Goal: Task Accomplishment & Management: Complete application form

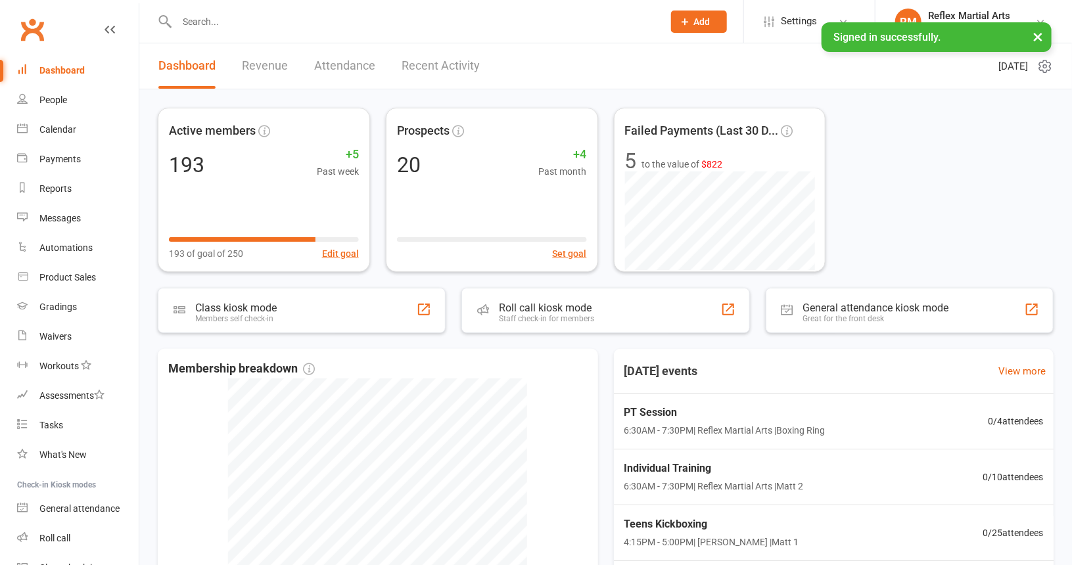
click at [705, 18] on span "Add" at bounding box center [702, 21] width 16 height 11
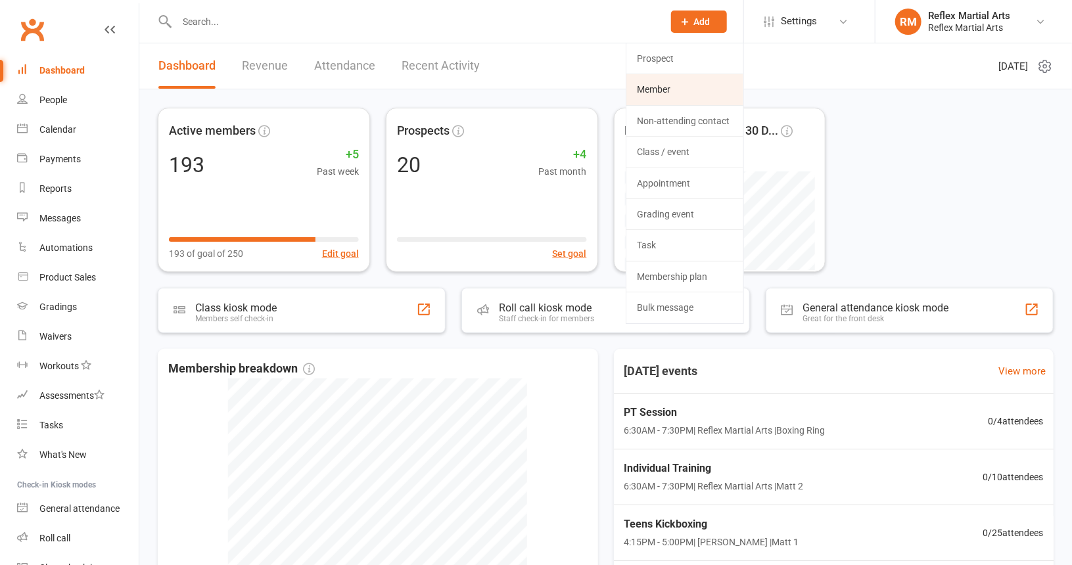
click at [678, 90] on link "Member" at bounding box center [684, 89] width 117 height 30
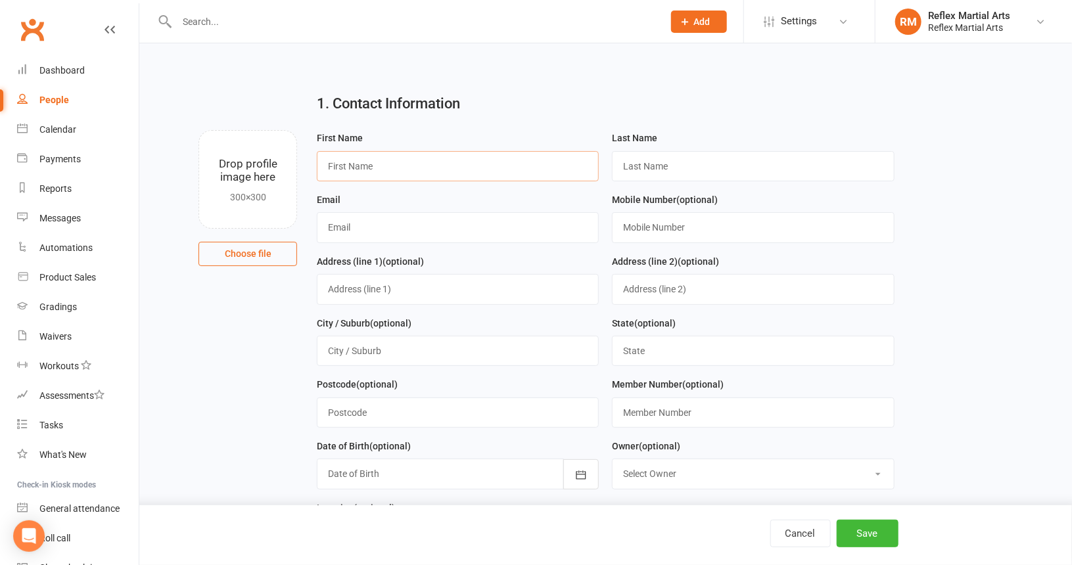
click at [421, 157] on input "text" at bounding box center [458, 166] width 282 height 30
type input "[PERSON_NAME]"
click at [713, 162] on input "text" at bounding box center [753, 166] width 282 height 30
type input "Dal Bon"
click at [390, 232] on input "text" at bounding box center [458, 227] width 282 height 30
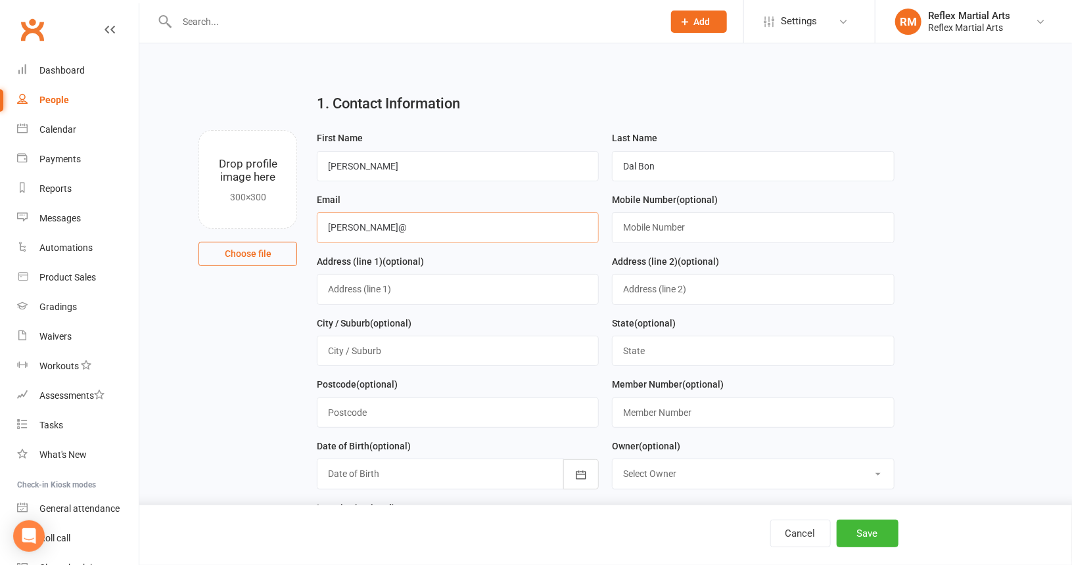
type input "[PERSON_NAME][EMAIL_ADDRESS][DOMAIN_NAME]"
click at [669, 232] on input "text" at bounding box center [753, 227] width 282 height 30
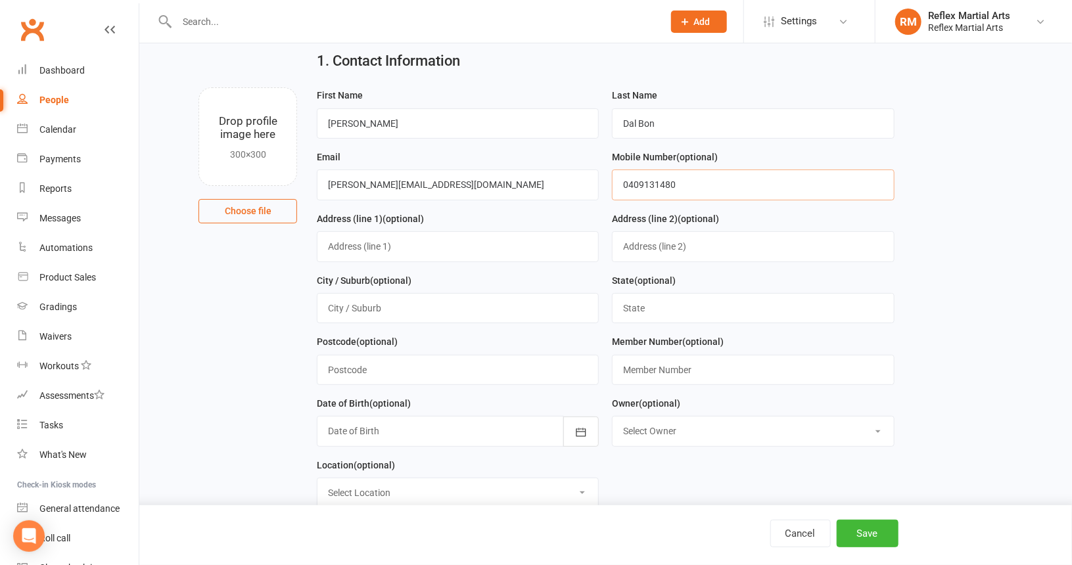
scroll to position [131, 0]
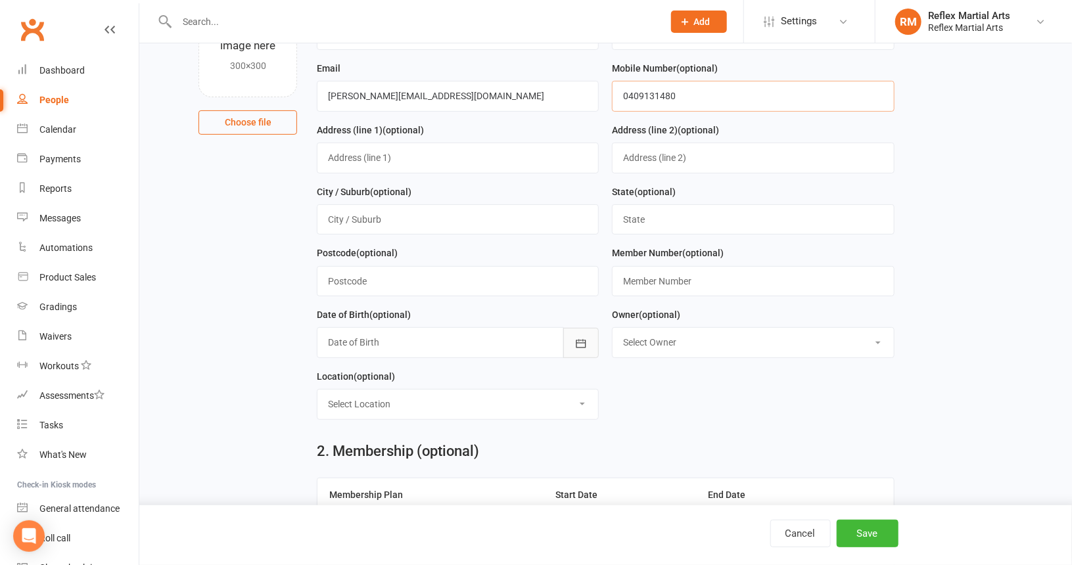
type input "0409131480"
click at [581, 344] on icon "button" at bounding box center [580, 343] width 13 height 13
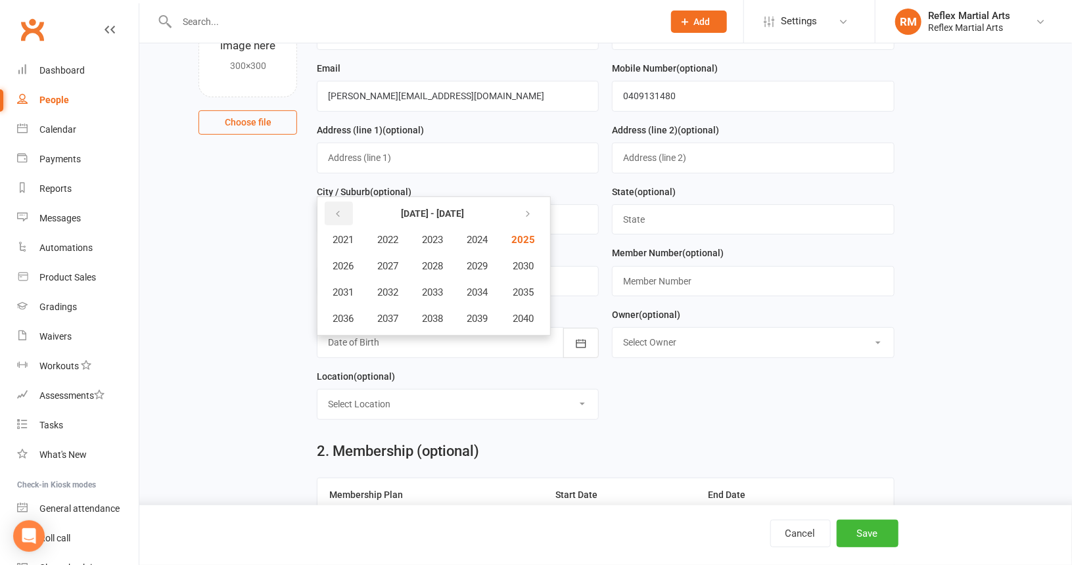
click at [334, 209] on icon "button" at bounding box center [337, 214] width 9 height 11
click at [347, 287] on span "2011" at bounding box center [342, 292] width 21 height 12
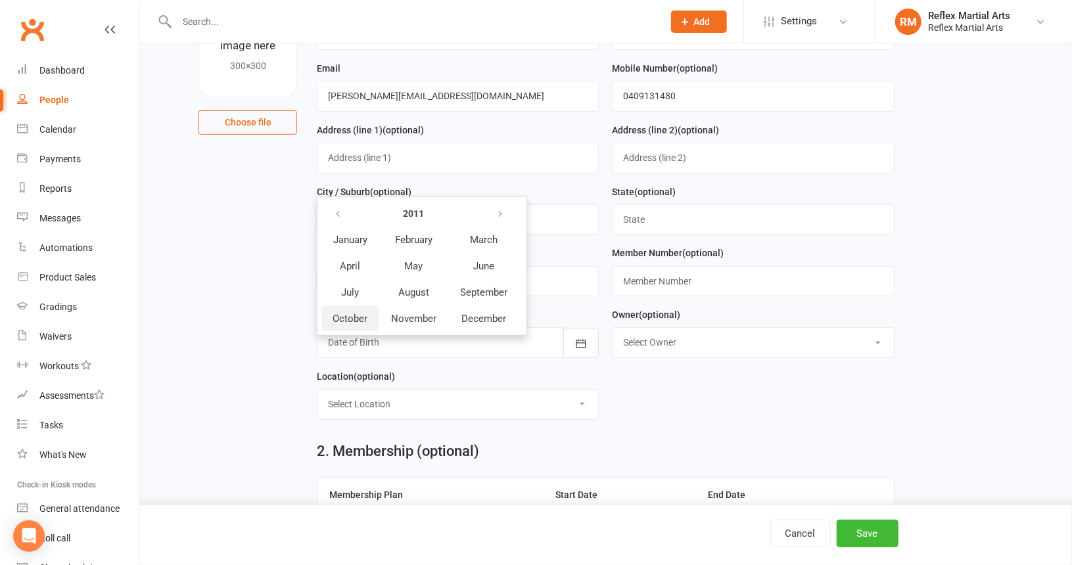
click at [364, 313] on span "October" at bounding box center [349, 319] width 35 height 12
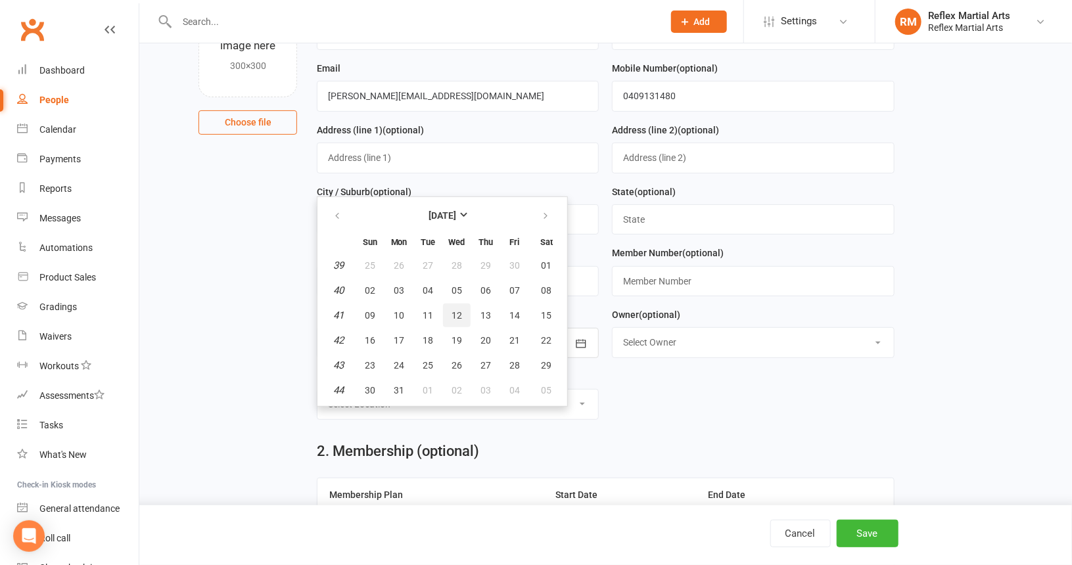
click at [455, 313] on span "12" at bounding box center [456, 315] width 11 height 11
type input "[DATE]"
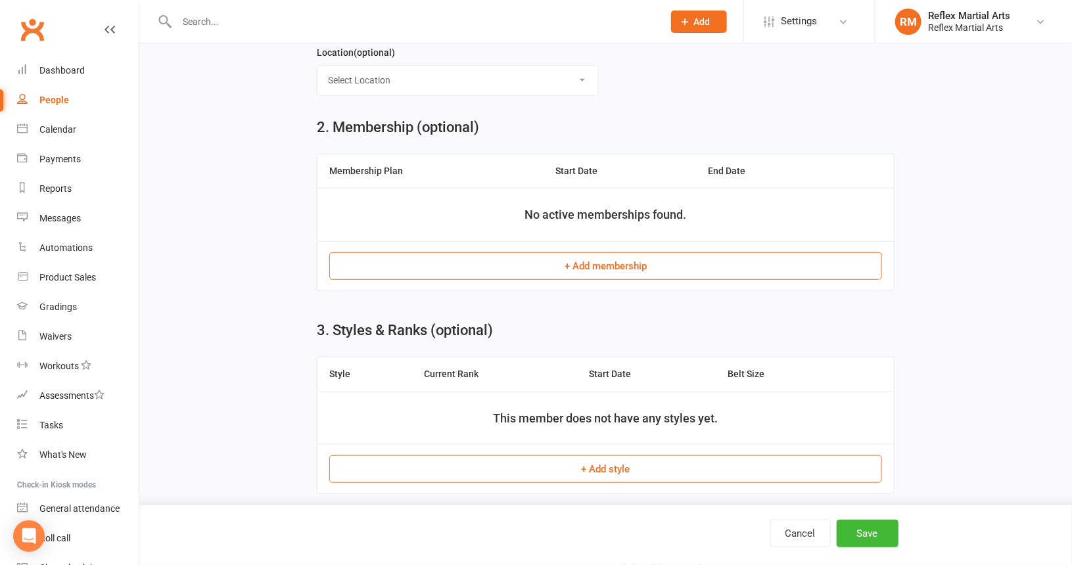
scroll to position [460, 0]
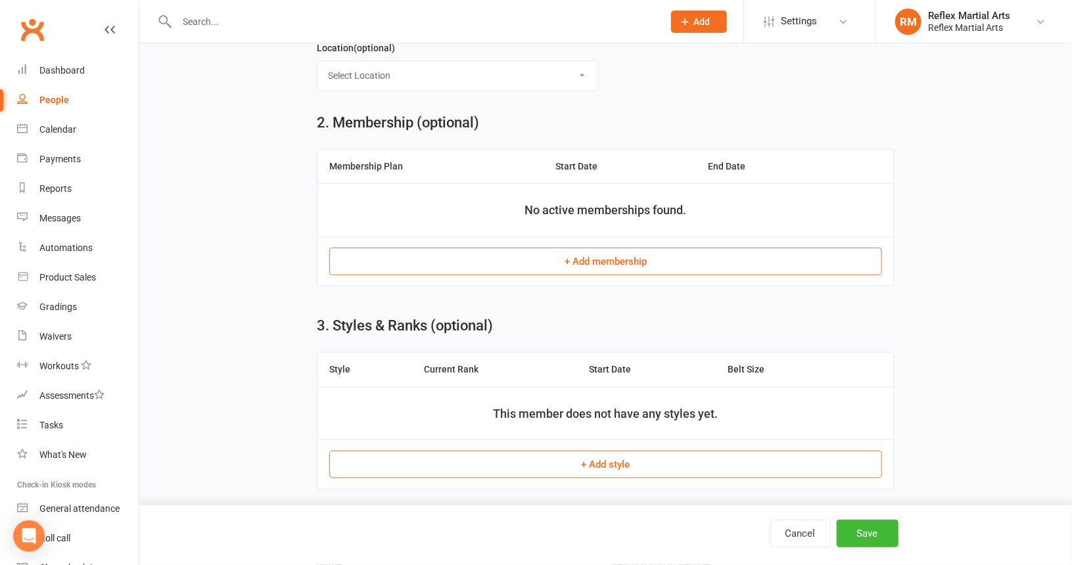
click at [595, 254] on button "+ Add membership" at bounding box center [605, 262] width 553 height 28
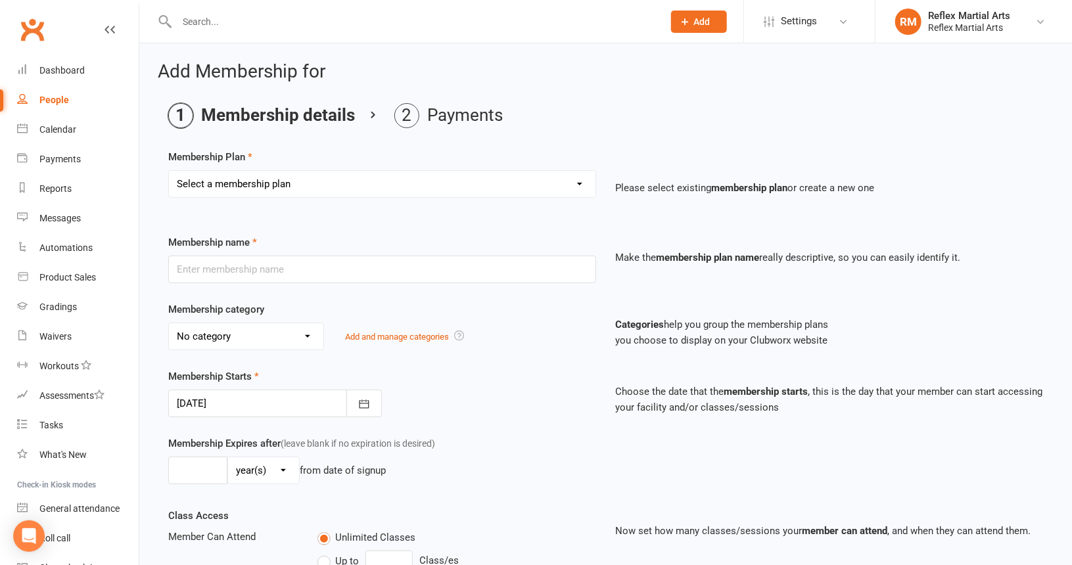
click at [579, 180] on select "Select a membership plan Create new Membership Plan Adults no contact plan $52 …" at bounding box center [382, 184] width 426 height 26
select select "9"
click at [169, 171] on select "Select a membership plan Create new Membership Plan Adults no contact plan $52 …" at bounding box center [382, 184] width 426 height 26
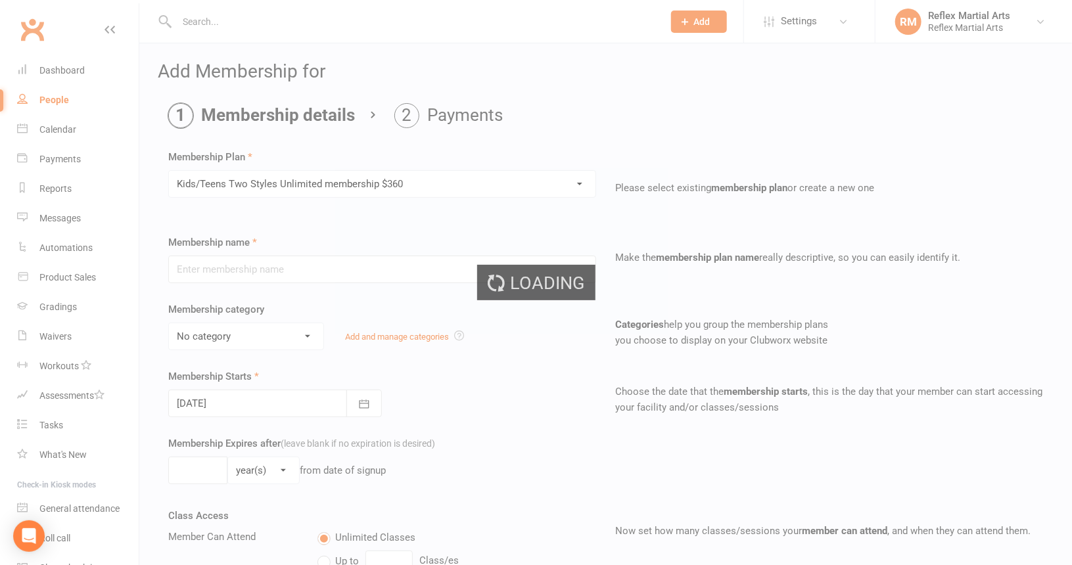
type input "Kids/Teens Two Styles Unlimited membership $360"
type input "10"
select select "1"
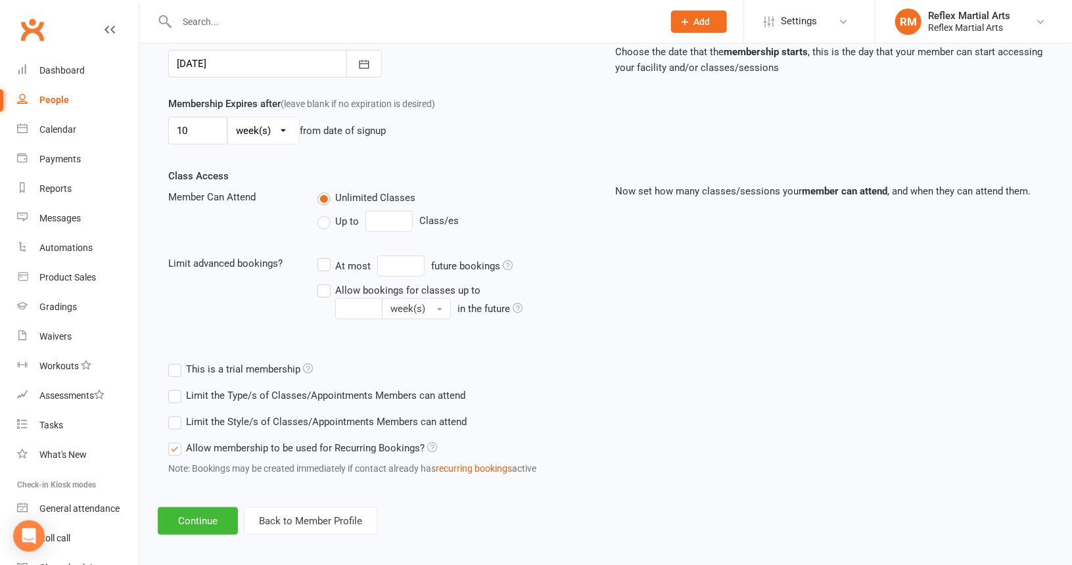
scroll to position [343, 0]
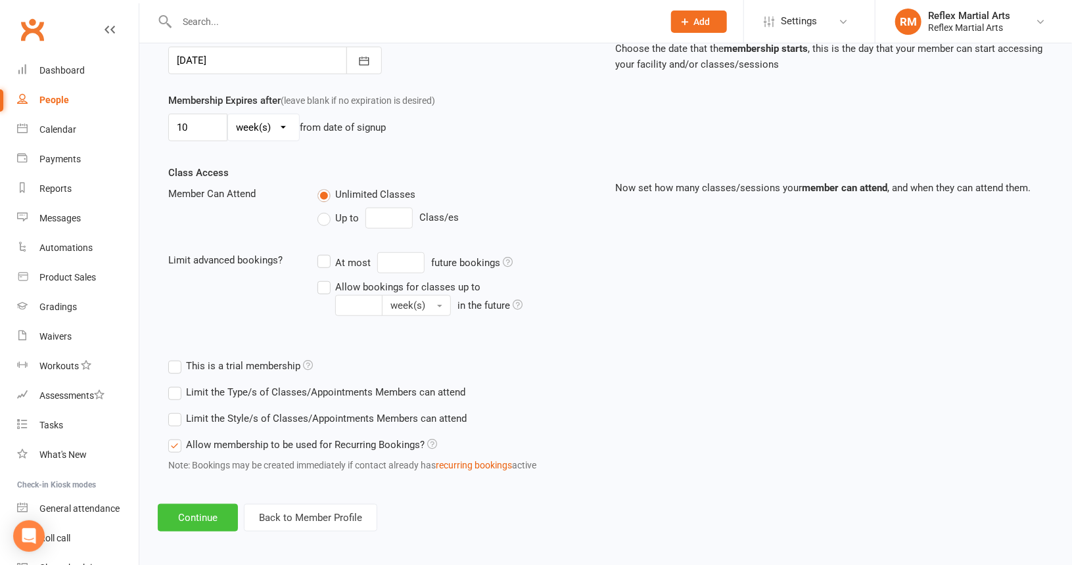
click at [221, 510] on button "Continue" at bounding box center [198, 518] width 80 height 28
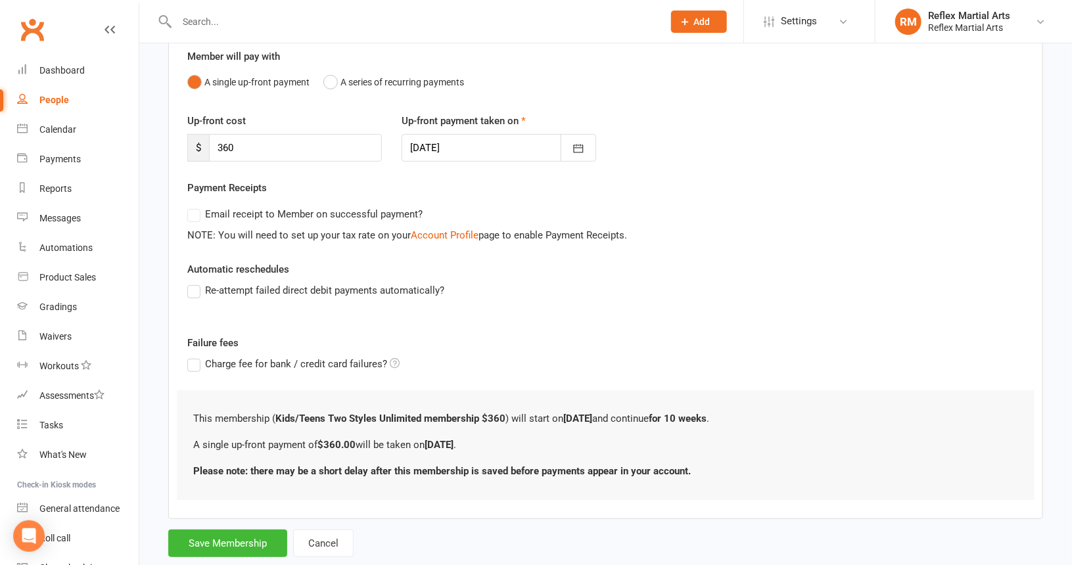
scroll to position [148, 0]
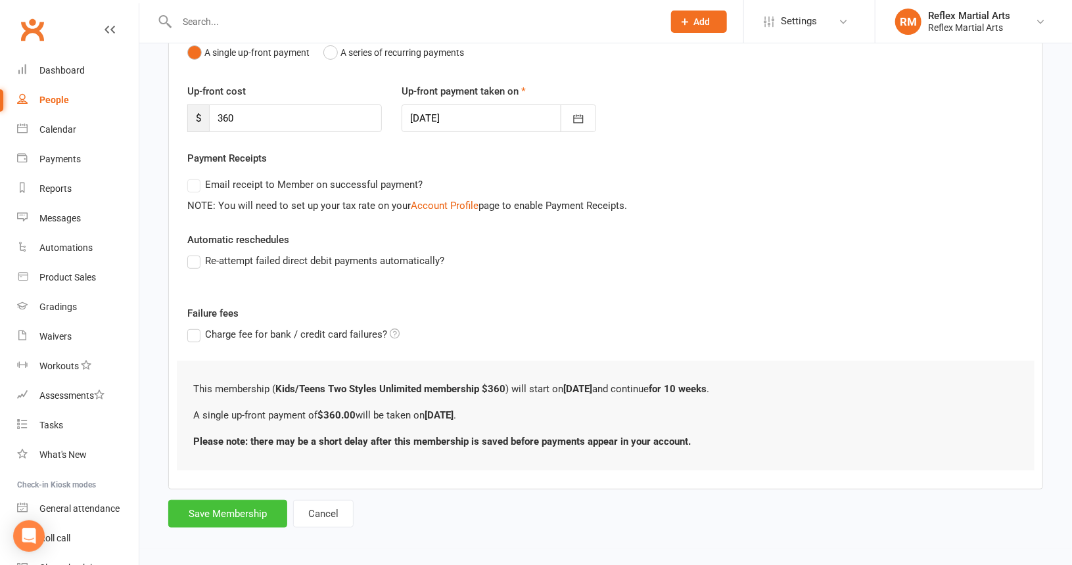
click at [243, 505] on button "Save Membership" at bounding box center [227, 514] width 119 height 28
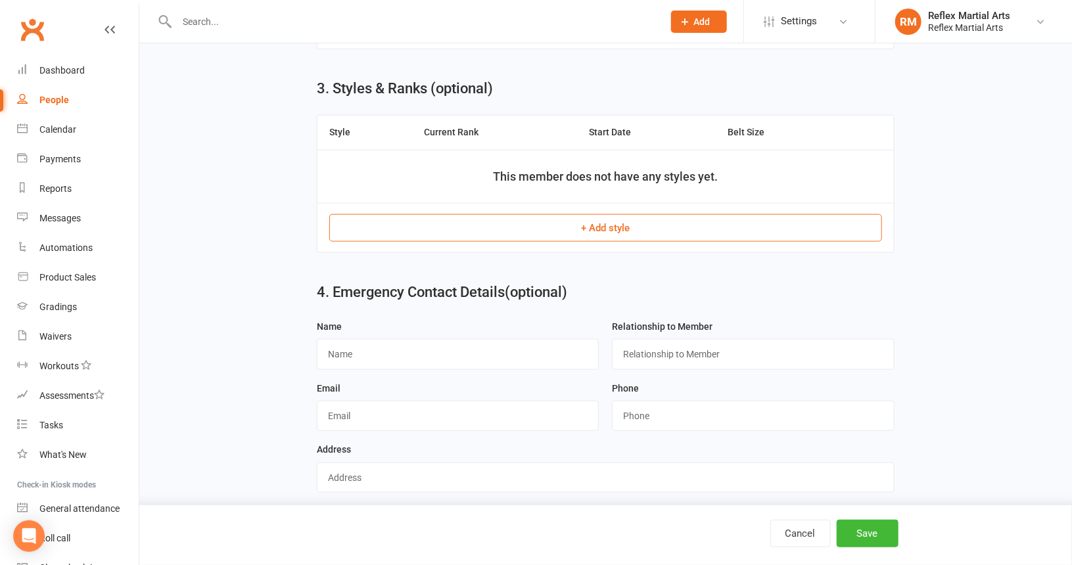
scroll to position [692, 0]
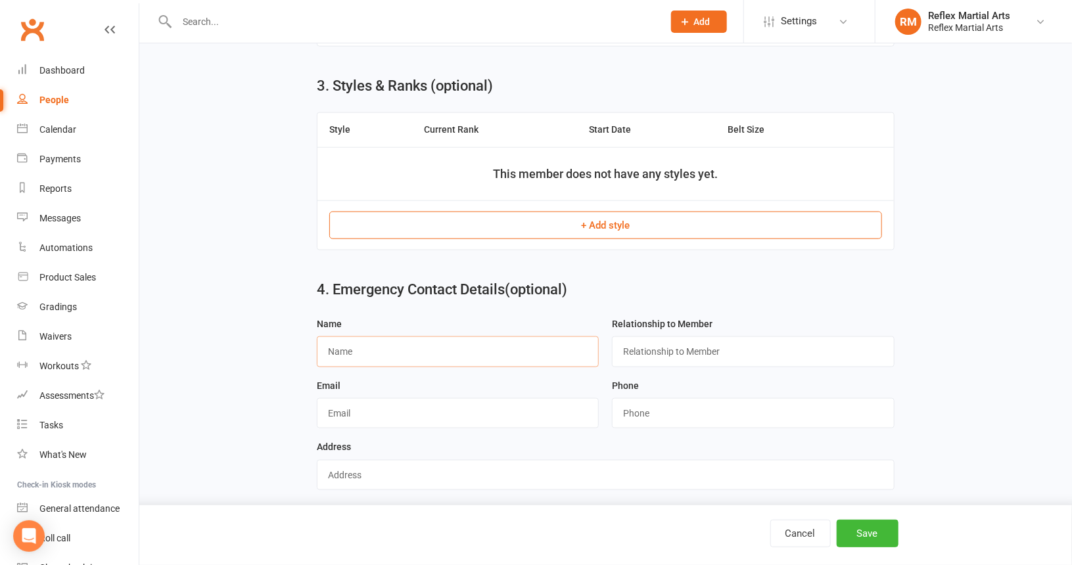
click at [391, 346] on input "text" at bounding box center [458, 351] width 282 height 30
click at [333, 345] on input "[PERSON_NAME]" at bounding box center [458, 351] width 282 height 30
click at [539, 337] on input "[PERSON_NAME]" at bounding box center [458, 351] width 282 height 30
type input "[PERSON_NAME]"
click at [779, 336] on input "text" at bounding box center [753, 351] width 282 height 30
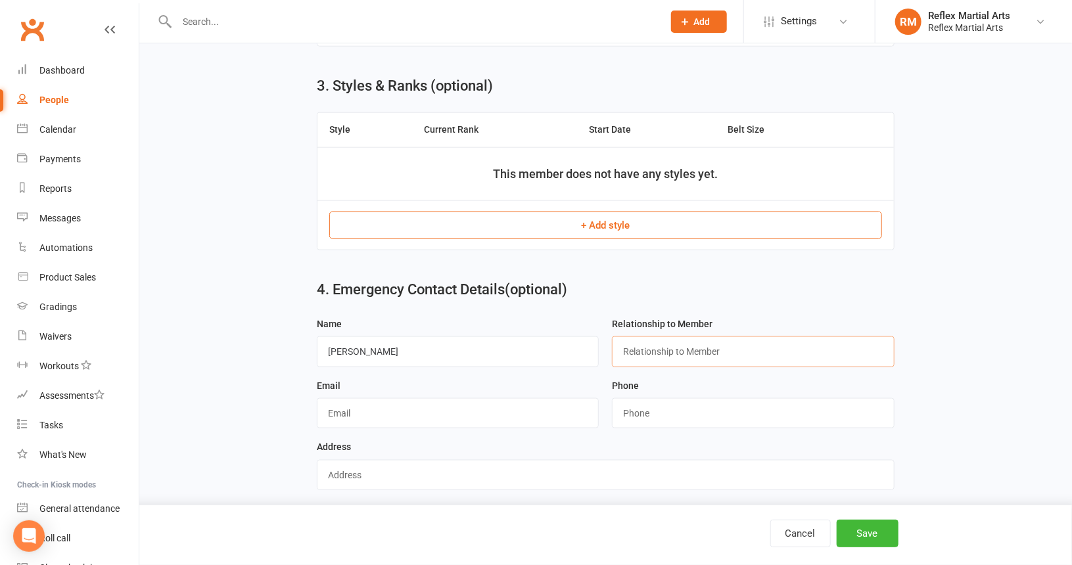
type input "Mother"
click at [877, 534] on button "Save" at bounding box center [867, 534] width 62 height 28
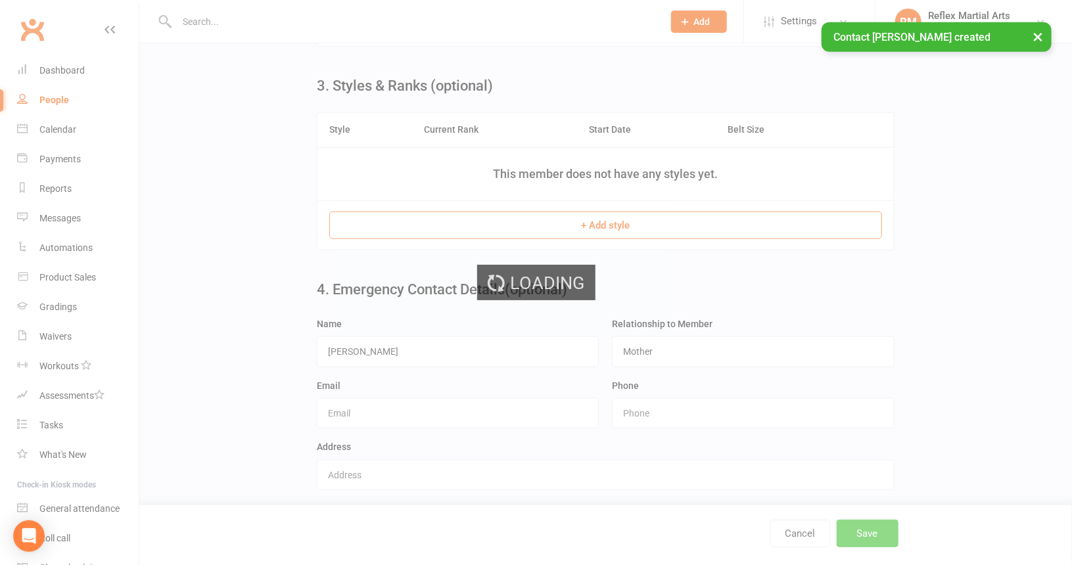
scroll to position [0, 0]
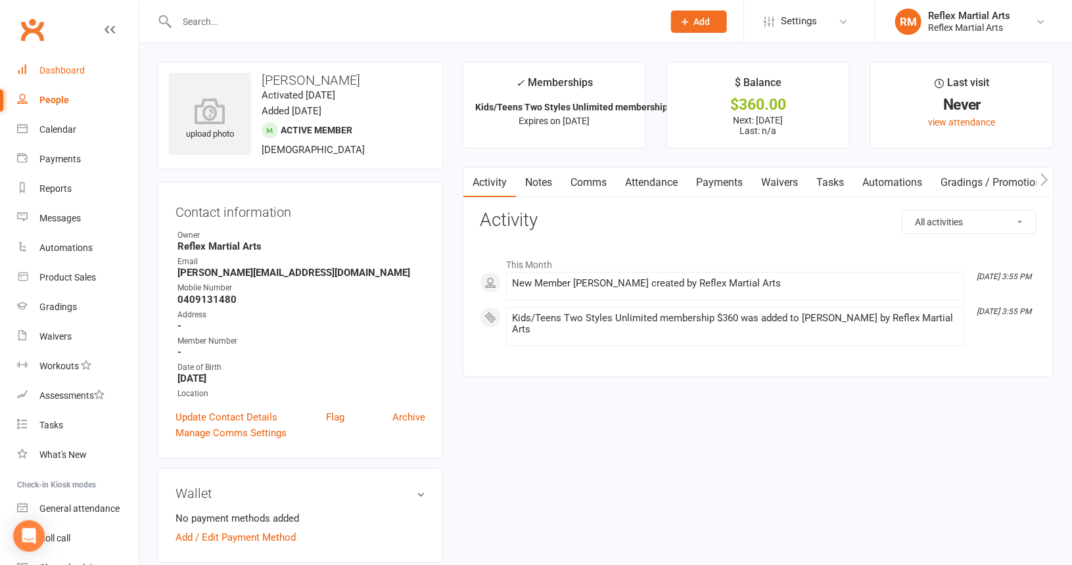
click at [65, 66] on div "Dashboard" at bounding box center [61, 70] width 45 height 11
